Goal: Transaction & Acquisition: Subscribe to service/newsletter

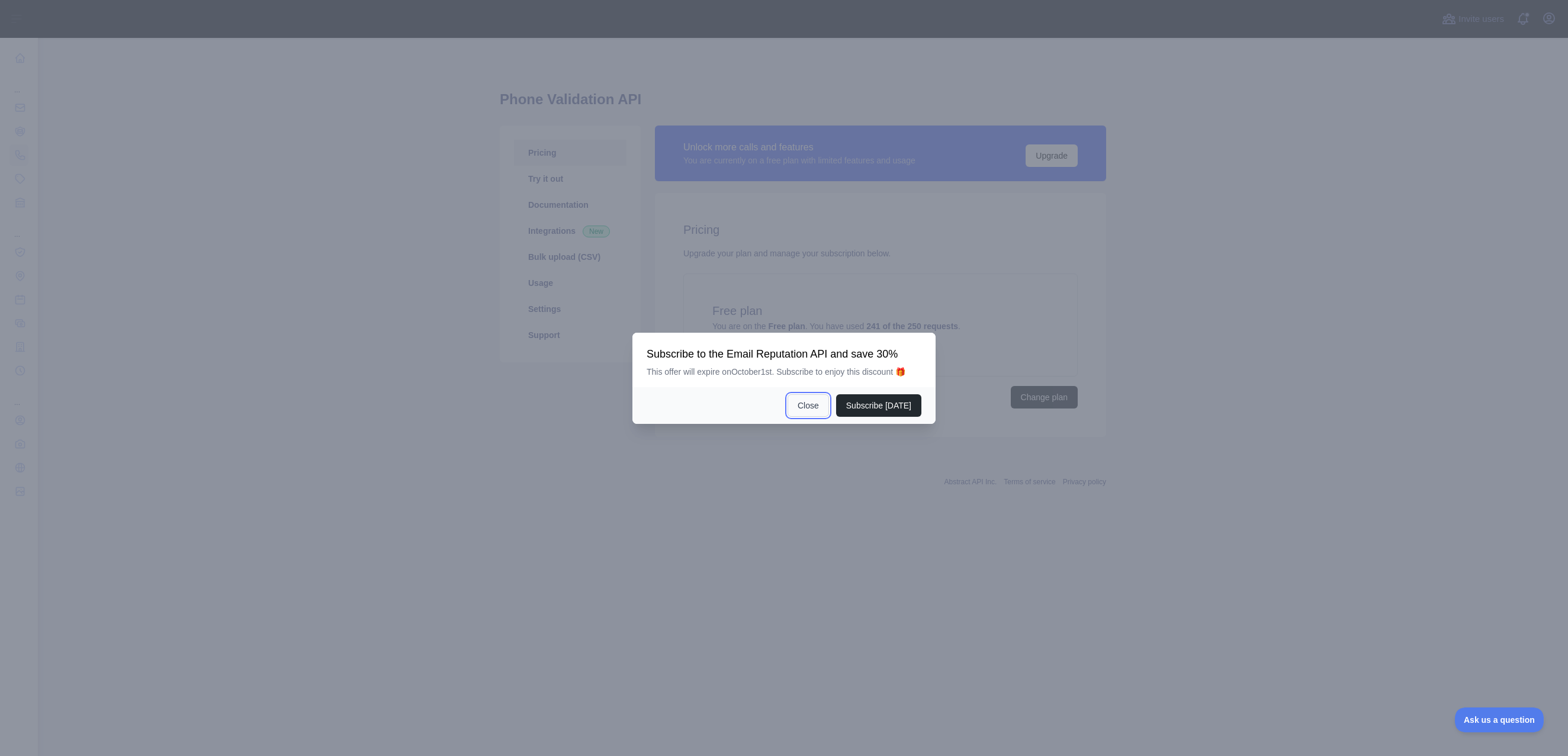
click at [809, 405] on button "Close" at bounding box center [808, 406] width 41 height 23
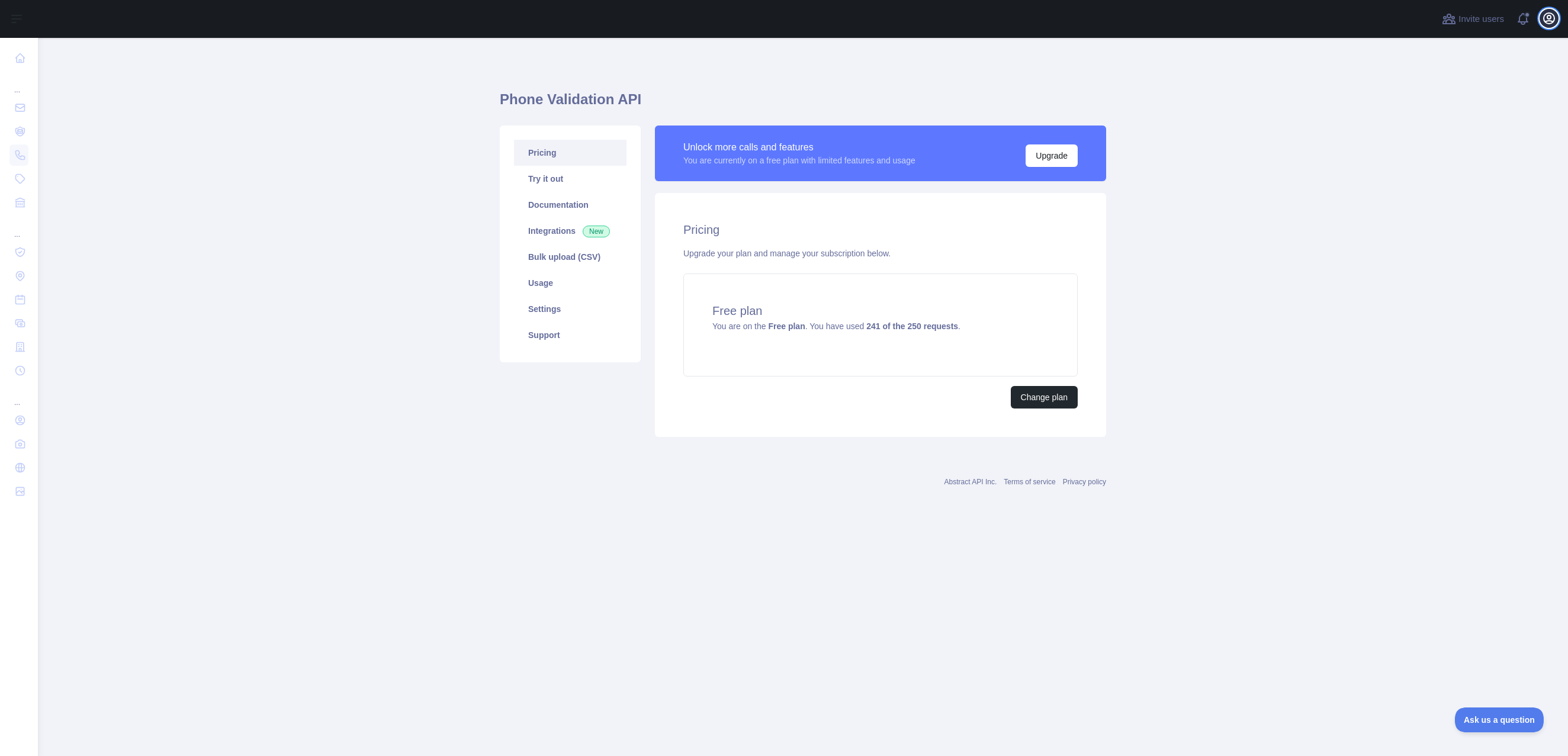
click at [1545, 21] on icon "button" at bounding box center [1549, 18] width 11 height 10
click at [1451, 125] on button "Billing" at bounding box center [1492, 128] width 133 height 21
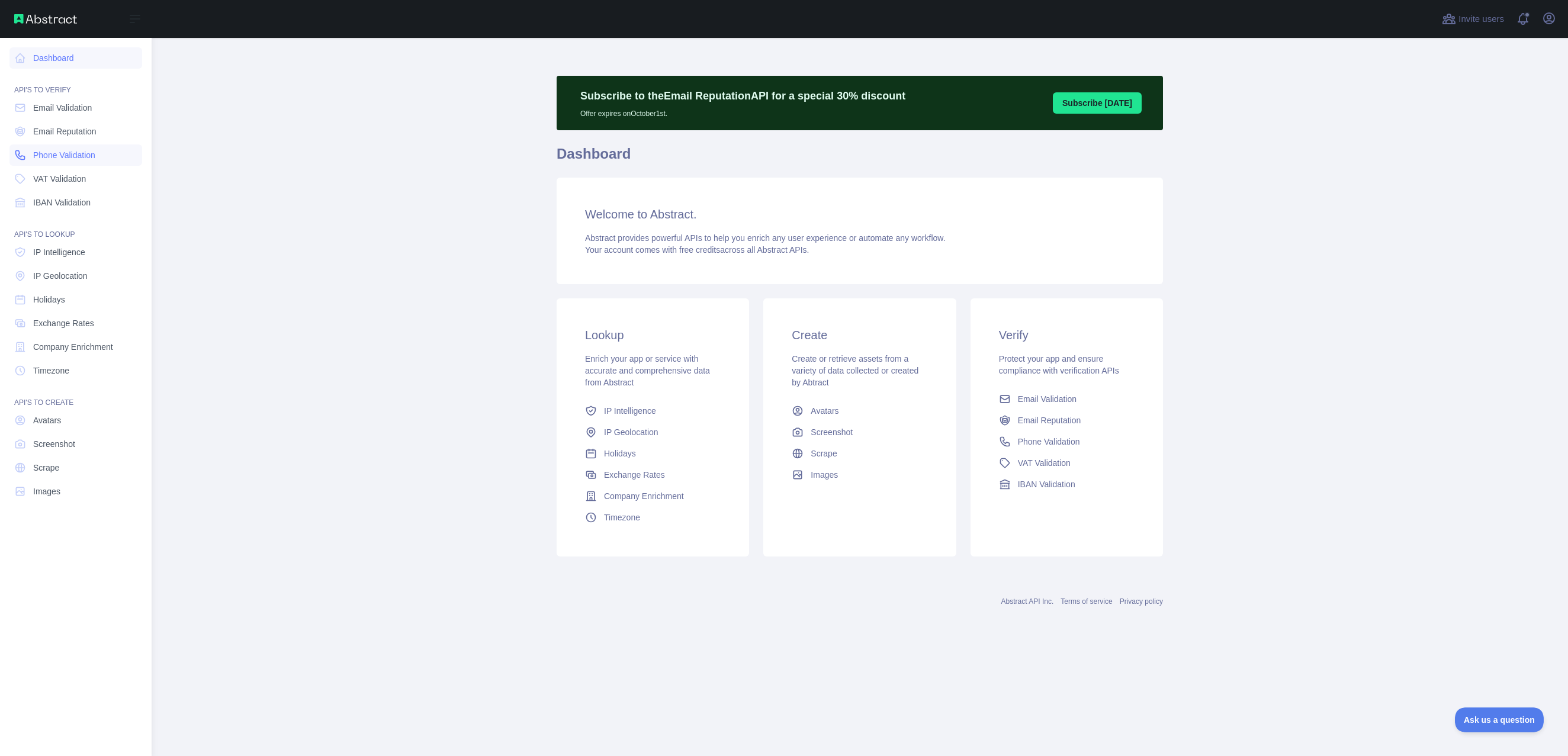
click at [31, 149] on link "Phone Validation" at bounding box center [75, 155] width 133 height 21
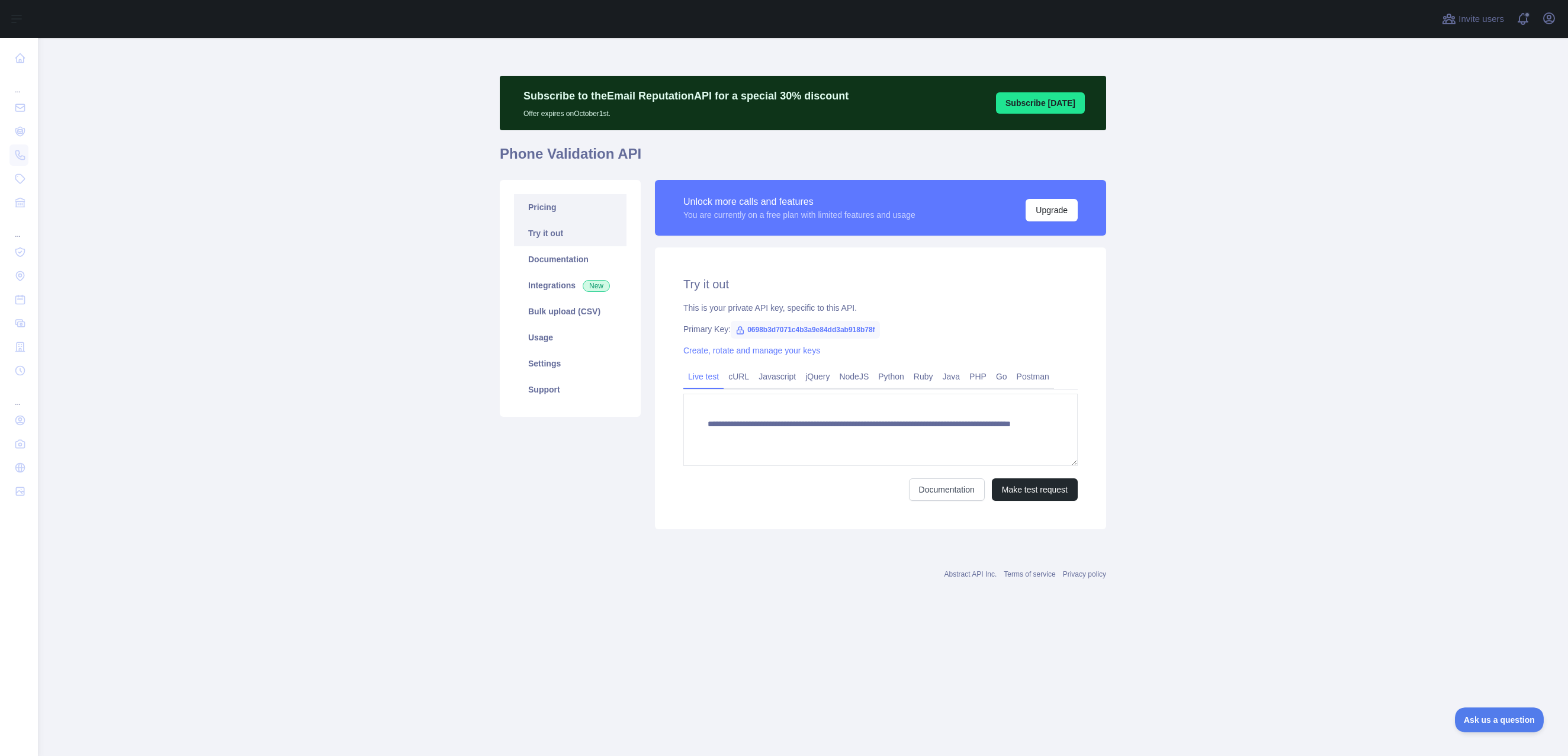
click at [531, 217] on link "Pricing" at bounding box center [570, 206] width 113 height 26
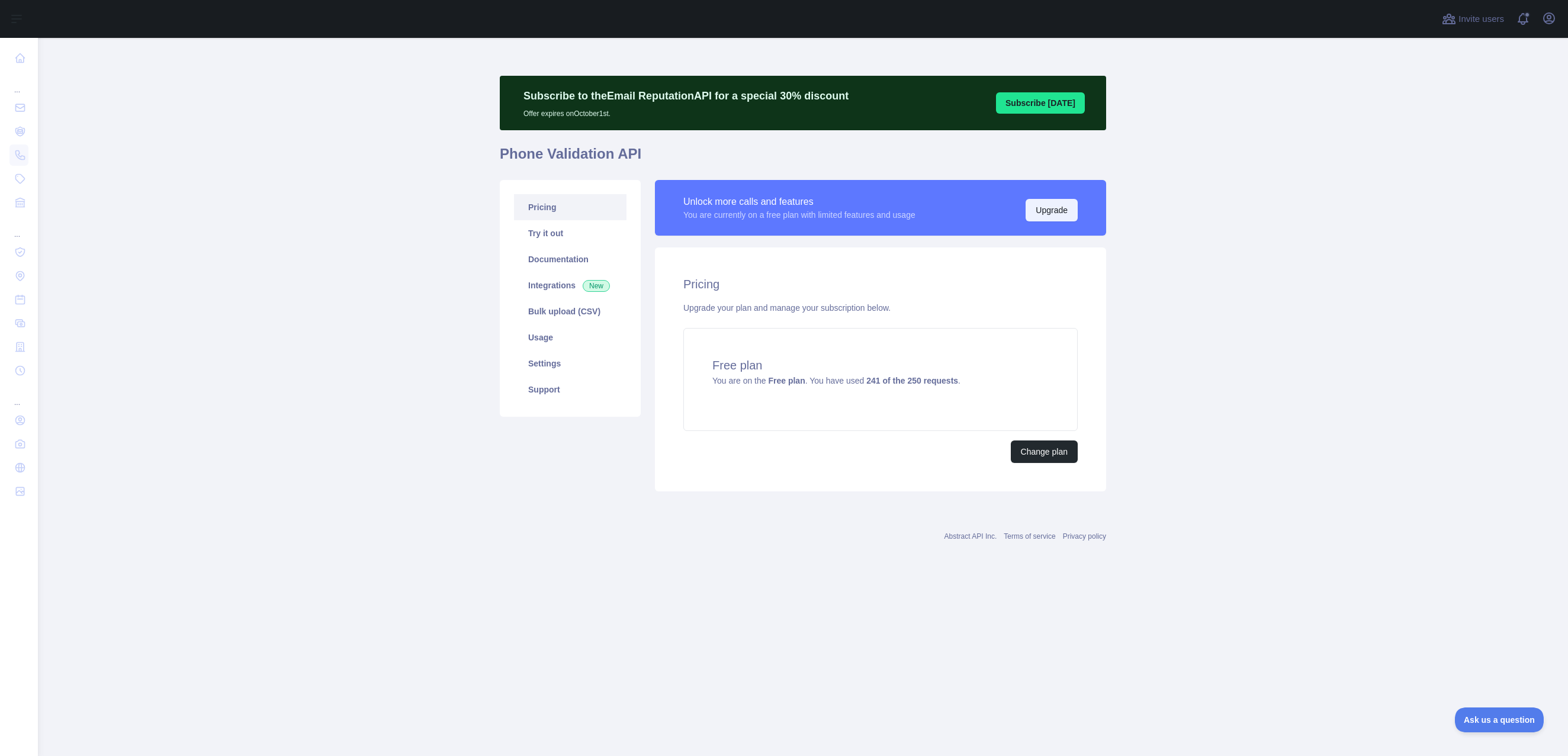
click at [1072, 208] on button "Upgrade" at bounding box center [1051, 210] width 53 height 23
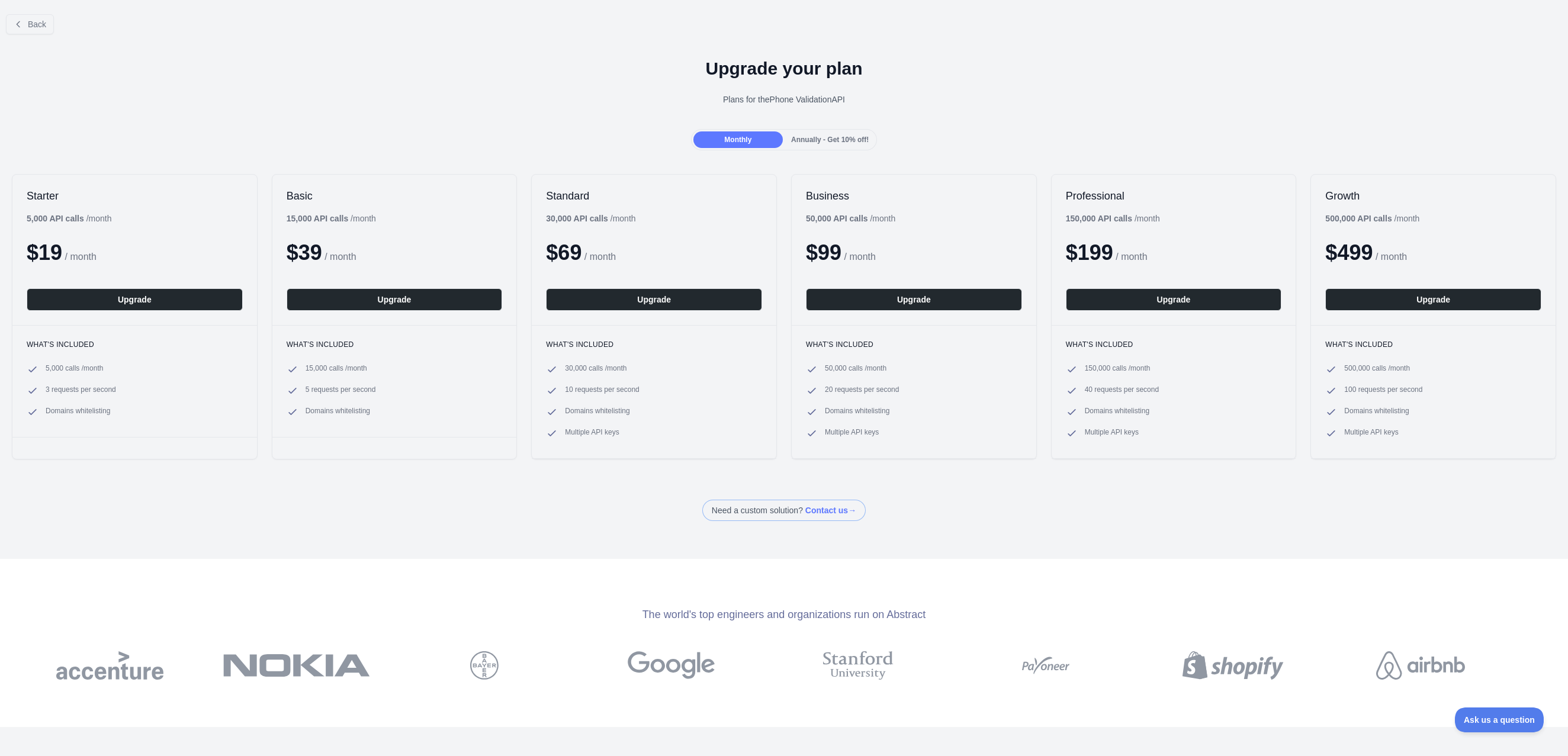
click at [807, 132] on div "Annually - Get 10% off!" at bounding box center [830, 139] width 90 height 16
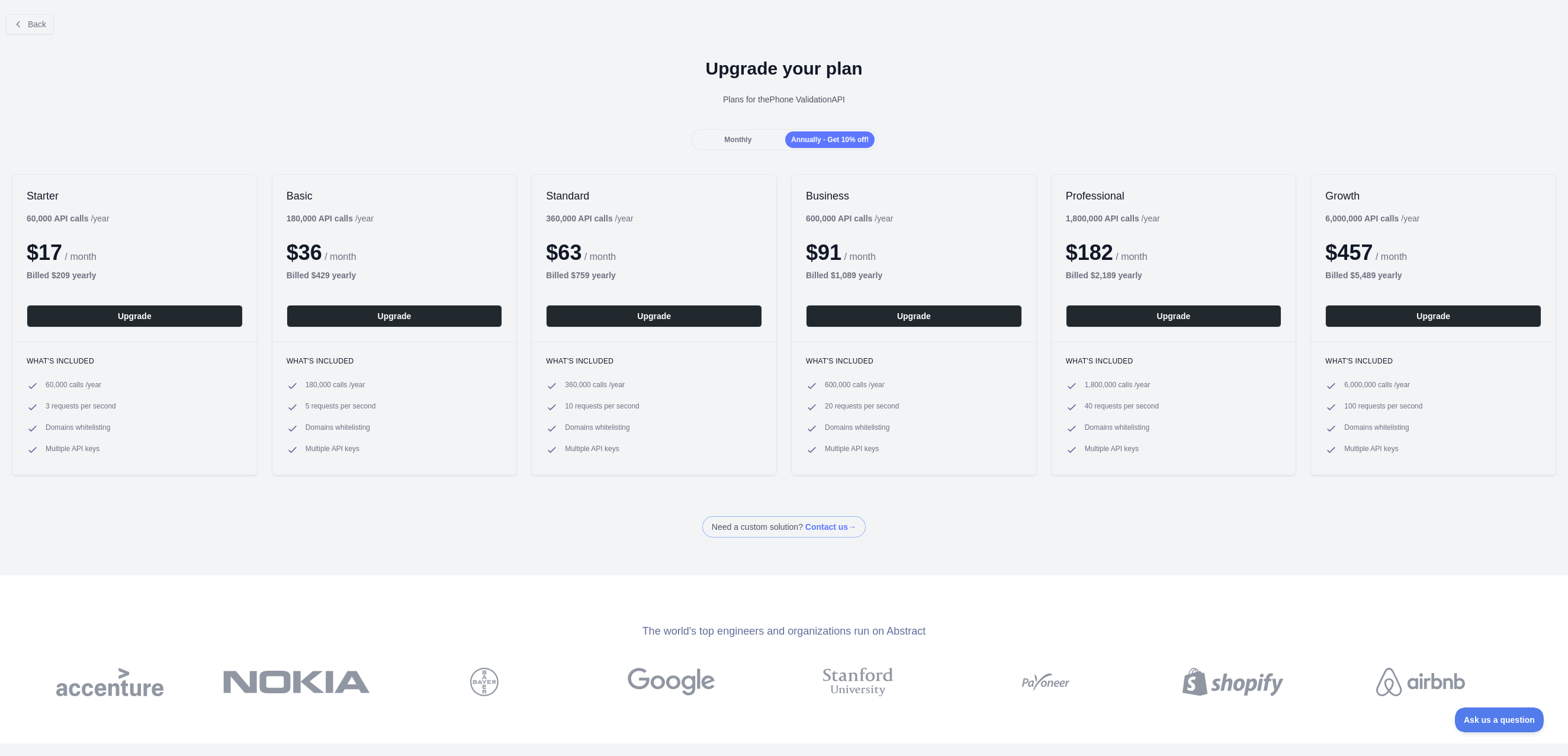
click at [758, 135] on div "Monthly" at bounding box center [738, 139] width 90 height 16
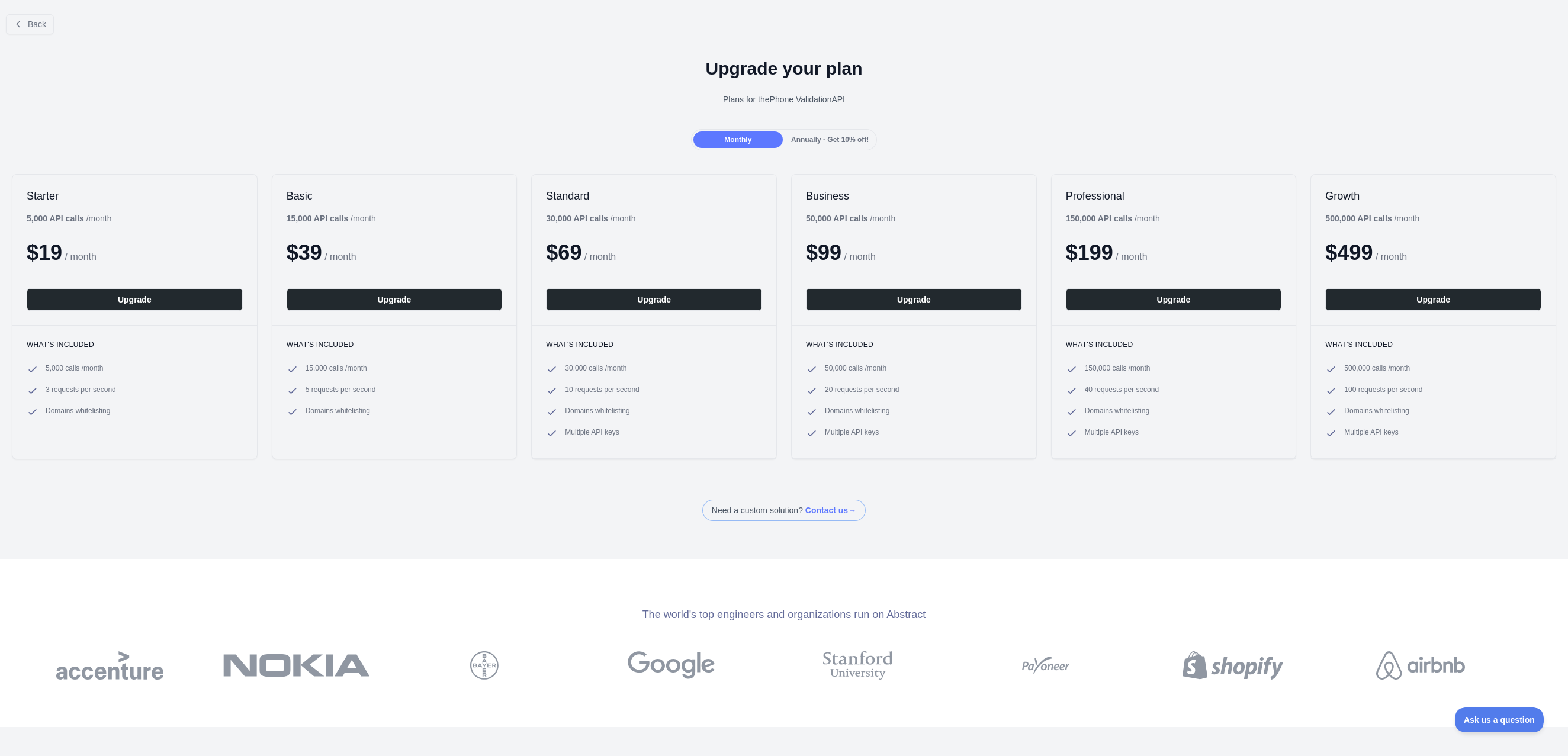
click at [818, 143] on span "Annually - Get 10% off!" at bounding box center [830, 139] width 77 height 9
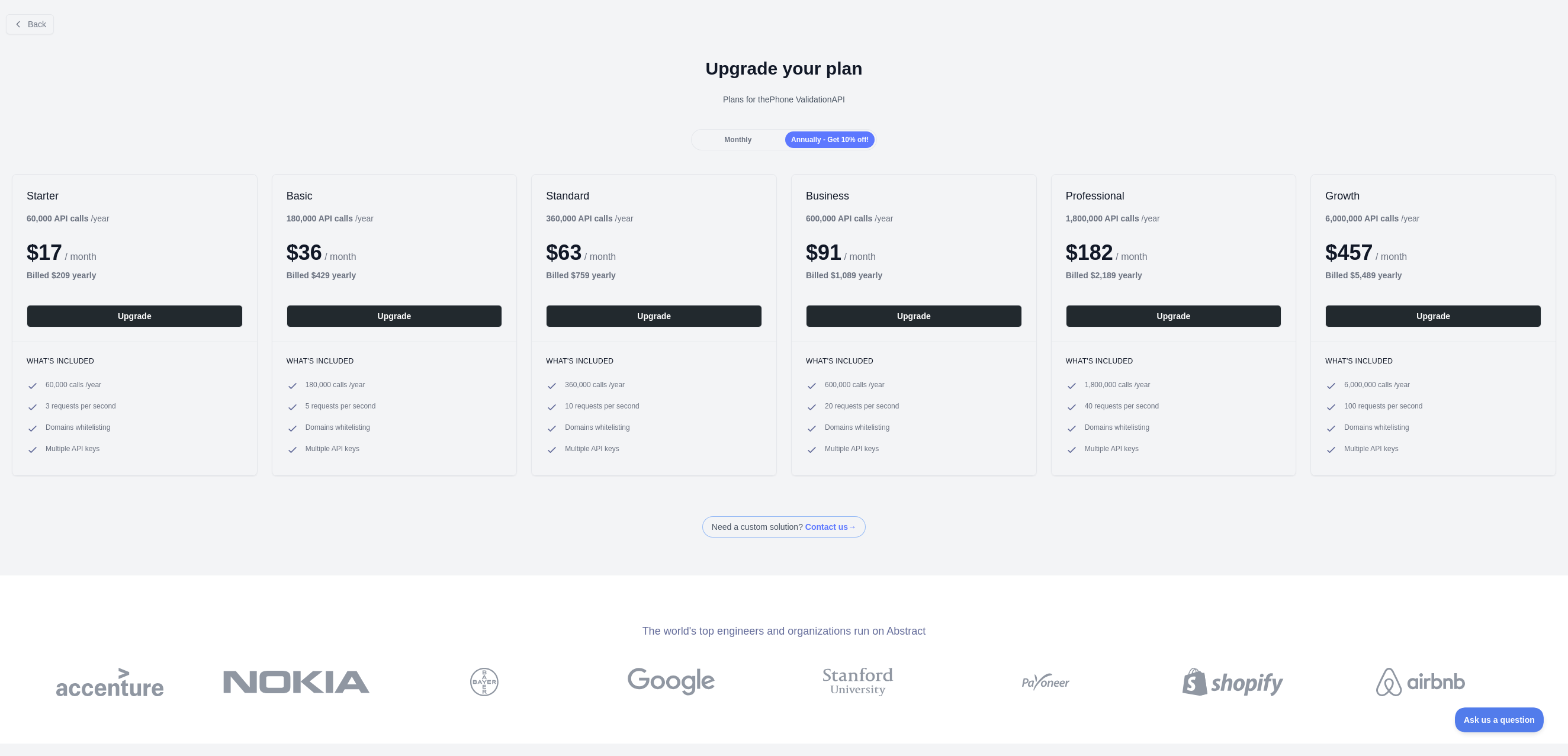
click at [762, 134] on div "Monthly" at bounding box center [738, 139] width 90 height 16
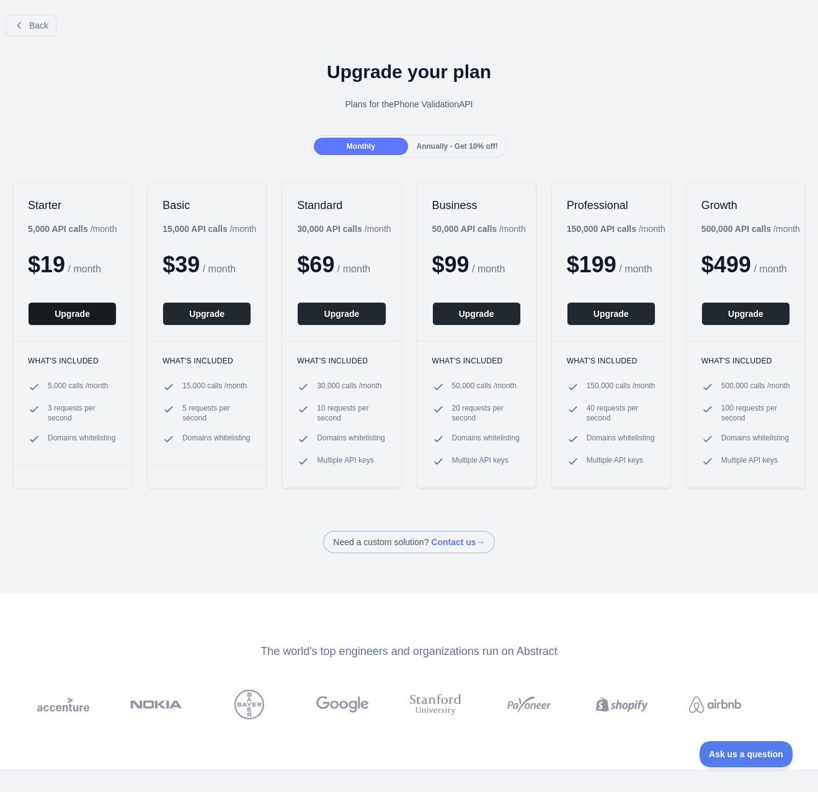
click at [52, 321] on button "Upgrade" at bounding box center [72, 314] width 89 height 24
